Goal: Submit feedback/report problem: Submit feedback/report problem

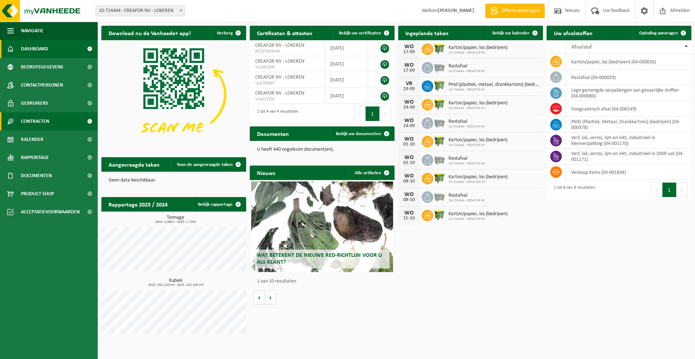
click at [41, 122] on span "Contracten" at bounding box center [35, 121] width 28 height 18
click at [38, 124] on span "Contracten" at bounding box center [35, 121] width 28 height 18
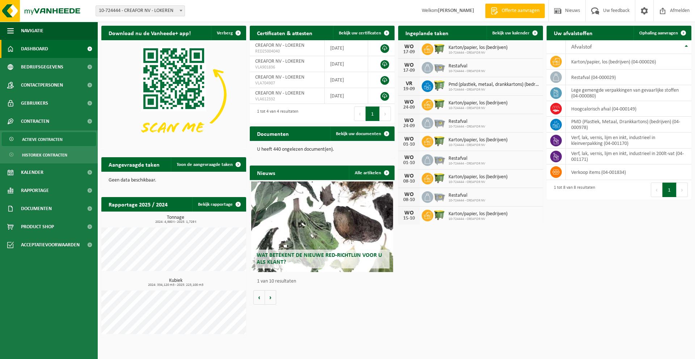
click at [38, 139] on span "Actieve contracten" at bounding box center [42, 140] width 41 height 14
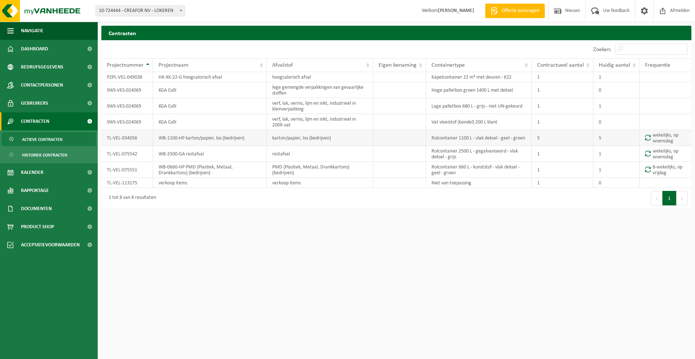
click at [226, 140] on td "WB-1100-HP karton/papier, los (bedrijven)" at bounding box center [210, 138] width 114 height 16
click at [193, 137] on td "WB-1100-HP karton/papier, los (bedrijven)" at bounding box center [210, 138] width 114 height 16
click at [667, 138] on td "wekelijks, op woensdag" at bounding box center [666, 138] width 52 height 16
click at [167, 139] on td "WB-1100-HP karton/papier, los (bedrijven)" at bounding box center [210, 138] width 114 height 16
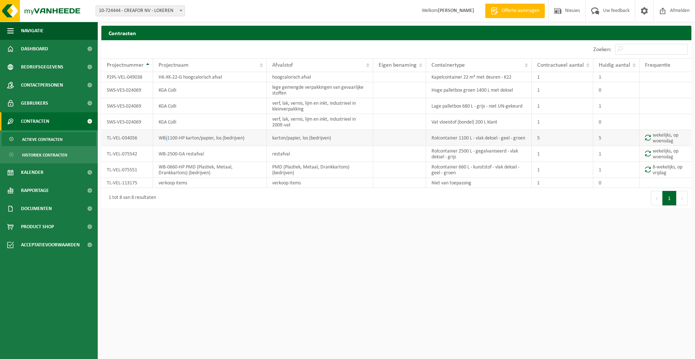
click at [167, 139] on td "WB-1100-HP karton/papier, los (bedrijven)" at bounding box center [210, 138] width 114 height 16
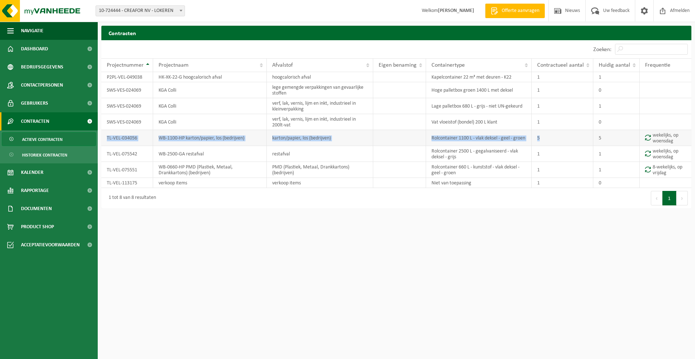
drag, startPoint x: 109, startPoint y: 135, endPoint x: 553, endPoint y: 135, distance: 444.4
click at [553, 135] on tr "TL-VEL-034056 WB-1100-HP karton/papier, los (bedrijven) karton/papier, los (bed…" at bounding box center [396, 138] width 590 height 16
click at [610, 8] on span "Uw feedback" at bounding box center [617, 10] width 30 height 21
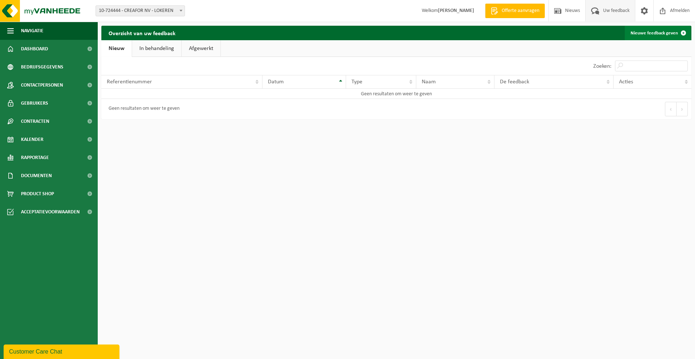
click at [679, 32] on span at bounding box center [684, 33] width 14 height 14
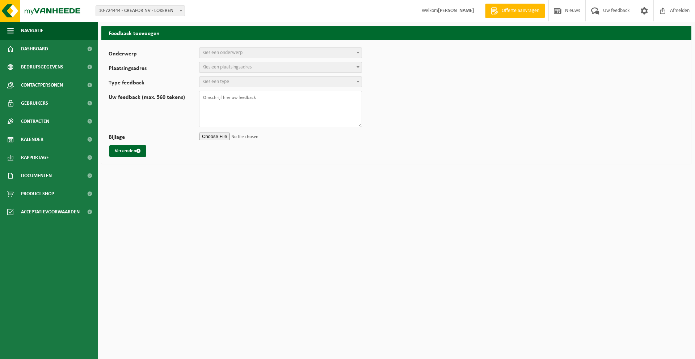
select select
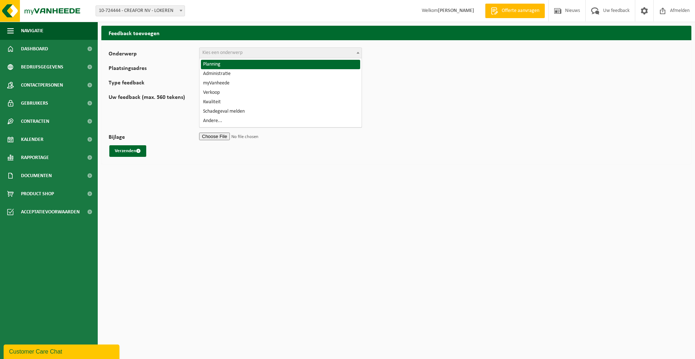
click at [221, 53] on span "Kies een onderwerp" at bounding box center [222, 52] width 40 height 5
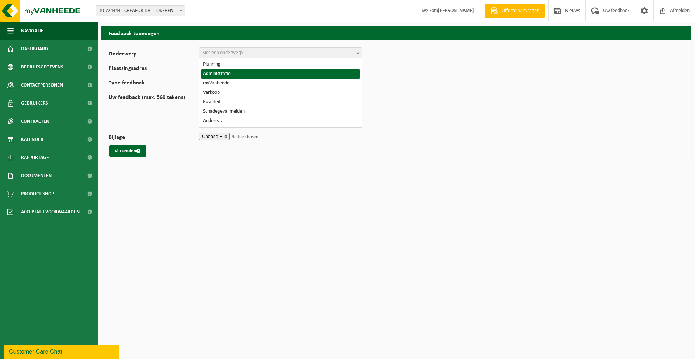
select select "7"
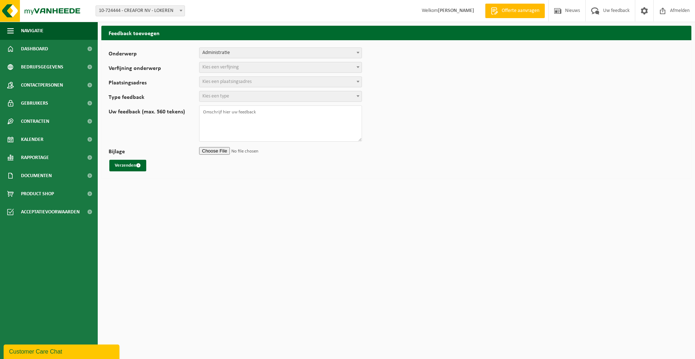
click at [233, 71] on span "Kies een verfijning" at bounding box center [281, 67] width 162 height 10
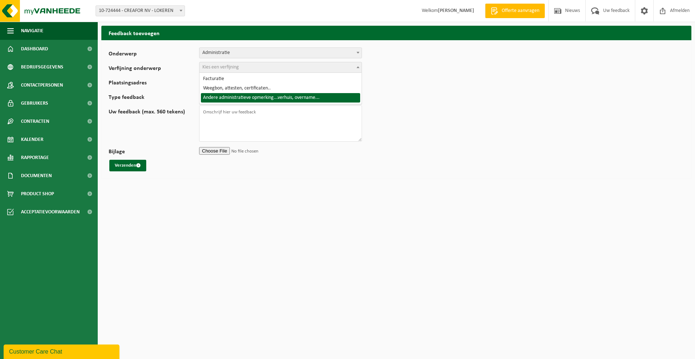
select select "10"
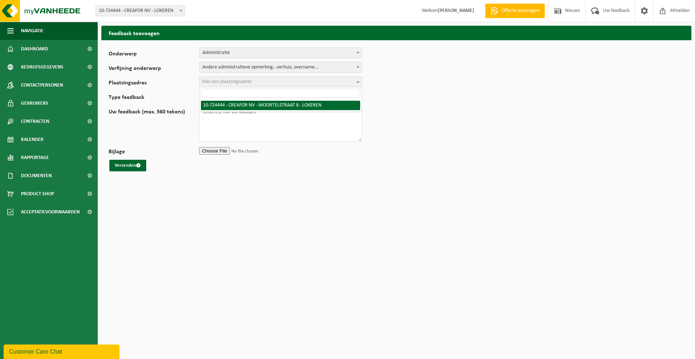
click at [226, 83] on span "Kies een plaatsingsadres" at bounding box center [226, 81] width 49 height 5
select select "16261"
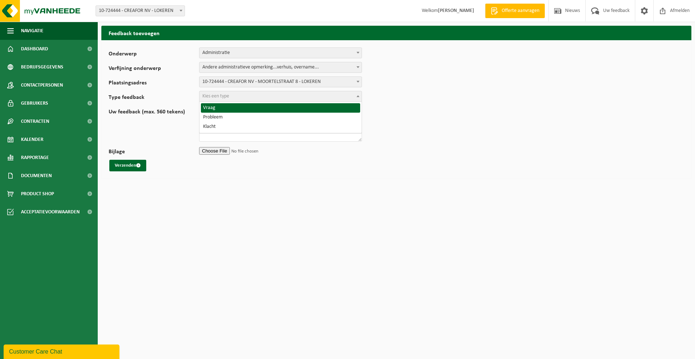
click at [223, 94] on span "Kies een type" at bounding box center [215, 95] width 27 height 5
select select "QUE"
click at [219, 118] on textarea "Uw feedback (max. 560 tekens)" at bounding box center [280, 123] width 163 height 36
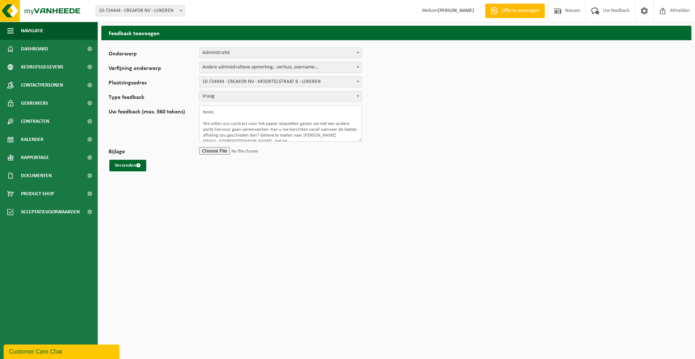
scroll to position [1, 0]
paste textarea "TL-VEL-034056 WB-1100-HP karton/papier, los (bedrijven) karton/papier, los (bed…"
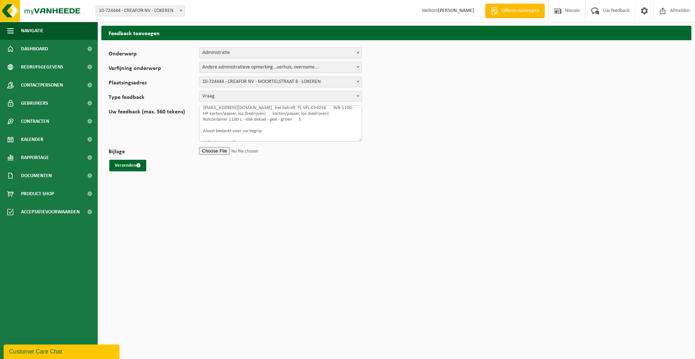
scroll to position [39, 0]
type textarea "Beste, We willen ons contract voor het papier stopzetten gezien we met een ande…"
click at [121, 162] on button "Verzenden" at bounding box center [127, 166] width 37 height 12
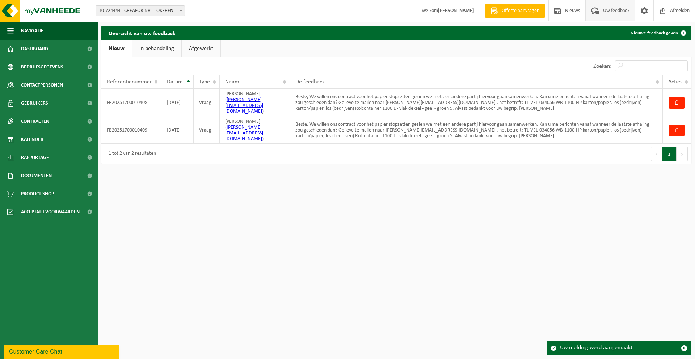
click at [148, 48] on link "In behandeling" at bounding box center [156, 48] width 49 height 17
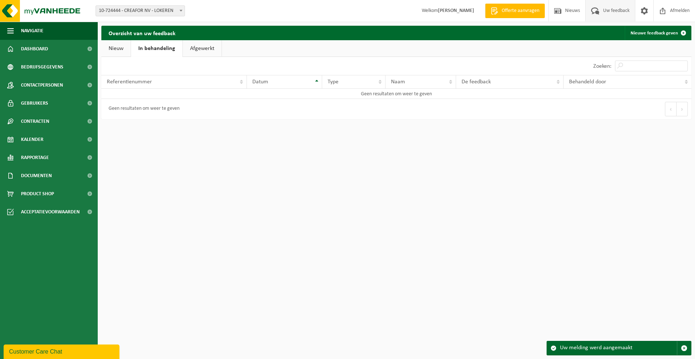
click at [197, 53] on link "Afgewerkt" at bounding box center [202, 48] width 39 height 17
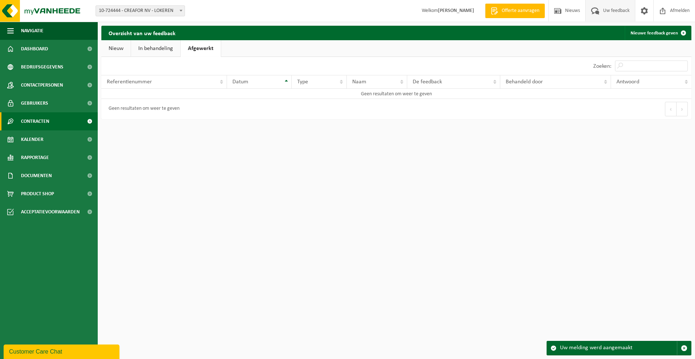
click at [45, 124] on span "Contracten" at bounding box center [35, 121] width 28 height 18
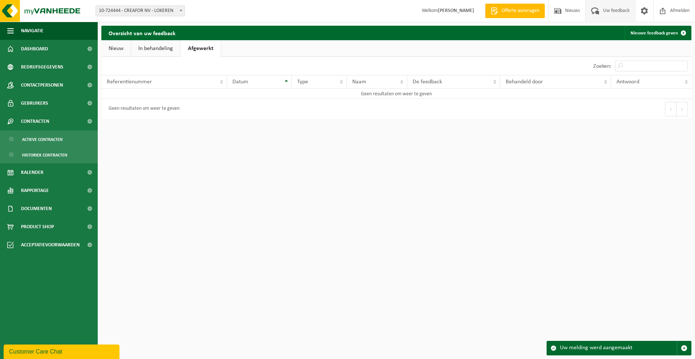
click at [39, 147] on ul "Actieve contracten Historiek contracten" at bounding box center [49, 146] width 98 height 33
click at [41, 143] on span "Actieve contracten" at bounding box center [42, 140] width 41 height 14
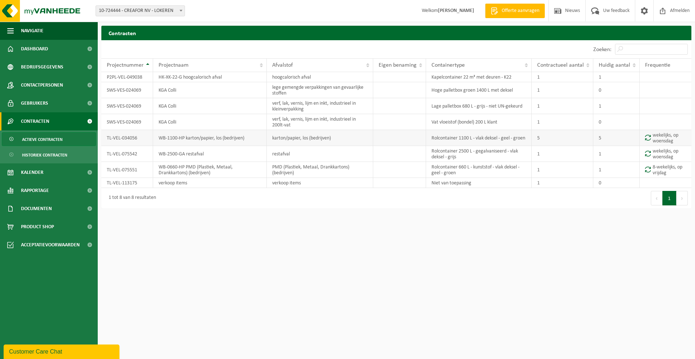
click at [208, 146] on td "WB-1100-HP karton/papier, los (bedrijven)" at bounding box center [210, 138] width 114 height 16
click at [214, 137] on td "WB-1100-HP karton/papier, los (bedrijven)" at bounding box center [210, 138] width 114 height 16
click at [114, 134] on td "TL-VEL-034056" at bounding box center [127, 138] width 52 height 16
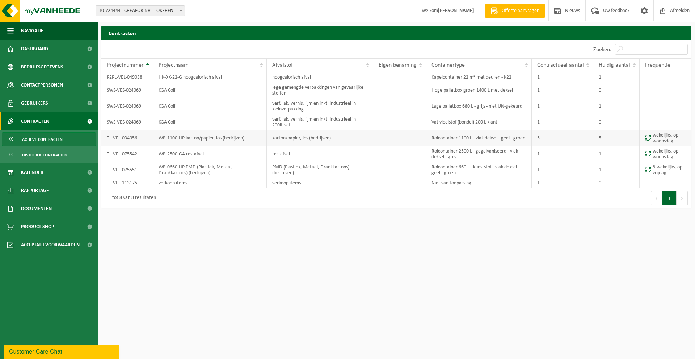
drag, startPoint x: 160, startPoint y: 140, endPoint x: 668, endPoint y: 142, distance: 507.4
click at [668, 142] on td "wekelijks, op woensdag" at bounding box center [666, 138] width 52 height 16
